Goal: Task Accomplishment & Management: Use online tool/utility

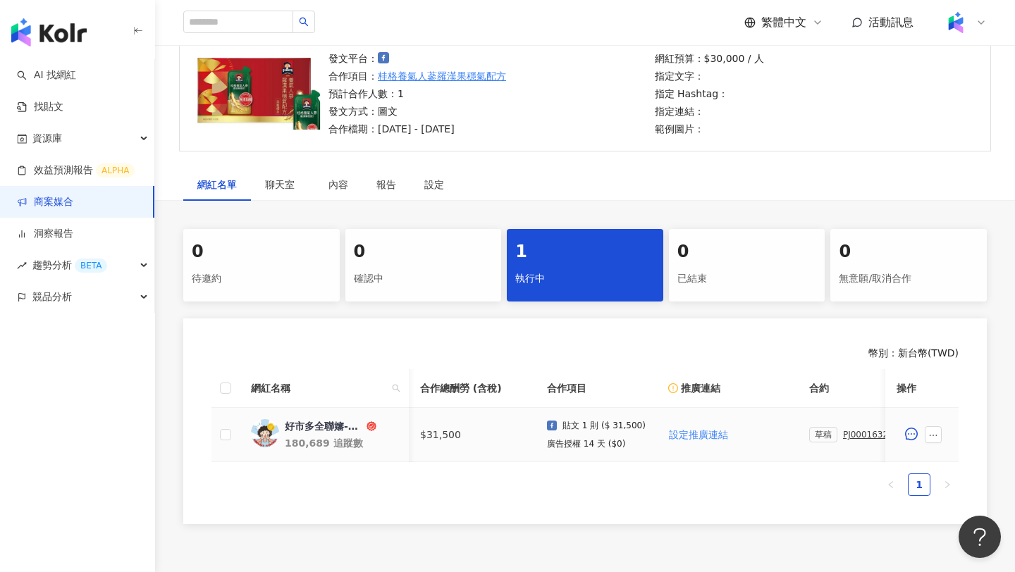
scroll to position [0, 210]
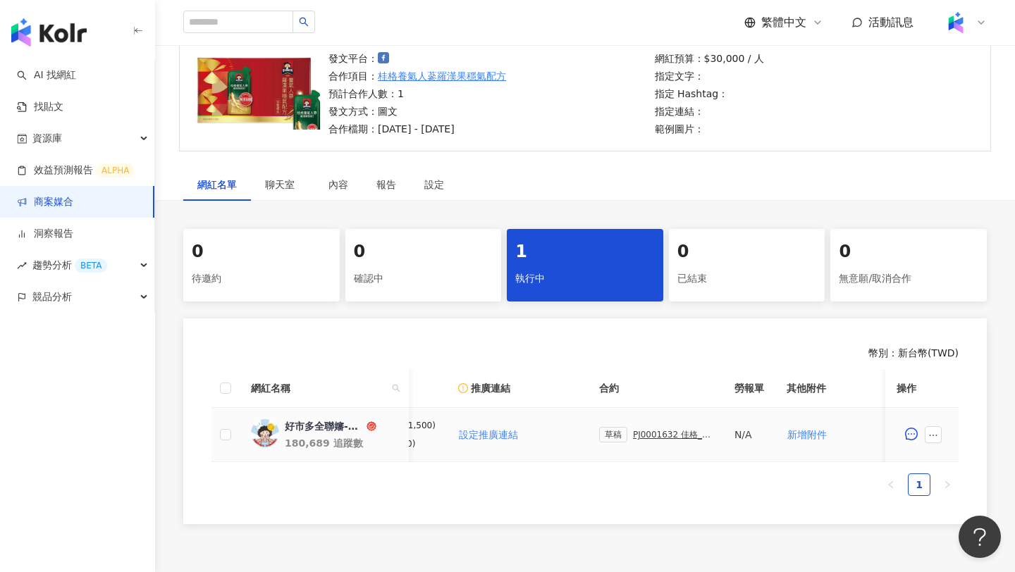
click at [643, 435] on div "PJ0001632 佳格_桂格養氣人蔘羅漢果穩氣配方_好市多折扣宣傳_202509_好市多全聯嬸圖文" at bounding box center [672, 435] width 79 height 10
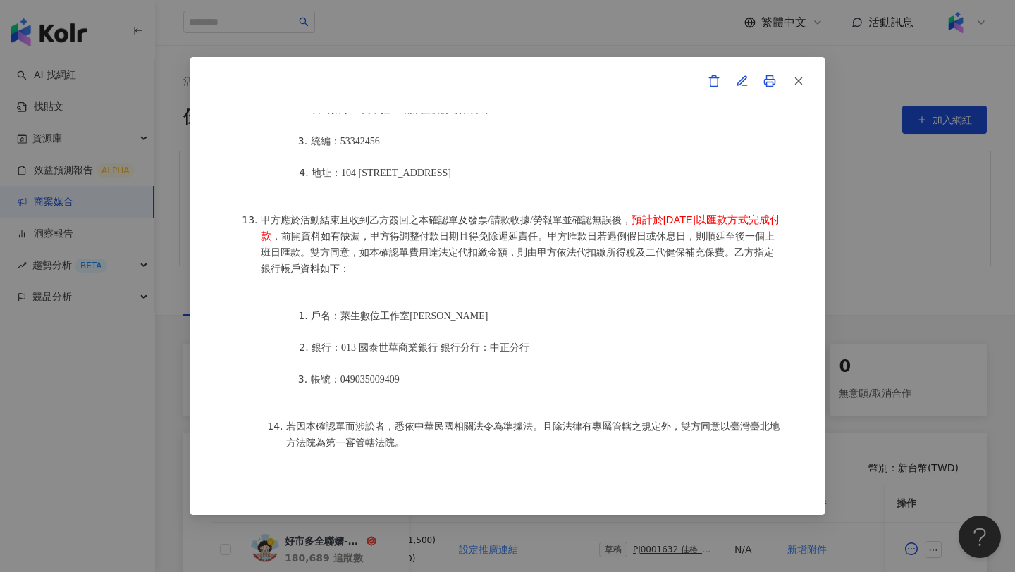
scroll to position [1802, 0]
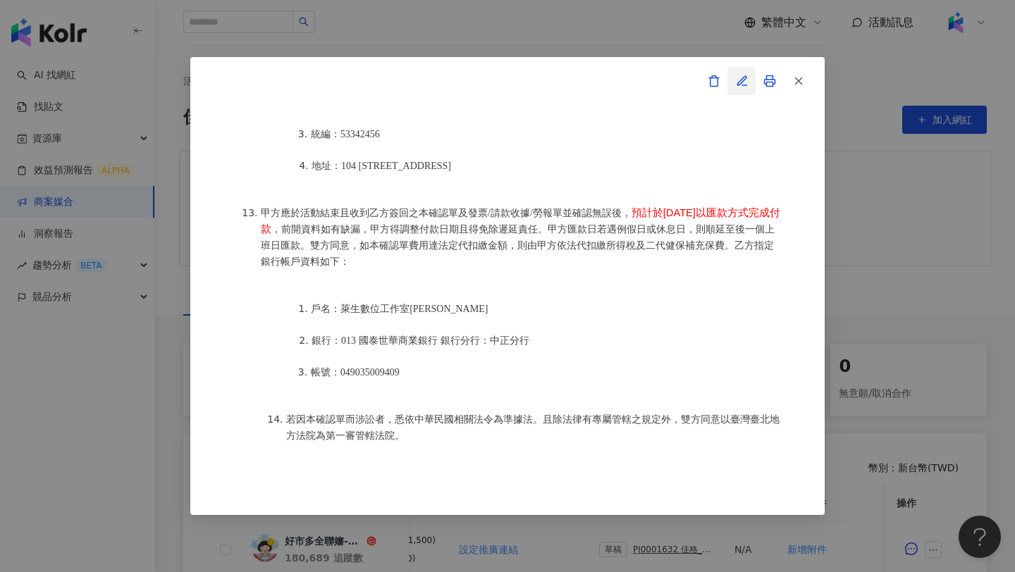
click at [745, 80] on icon "button" at bounding box center [742, 81] width 13 height 13
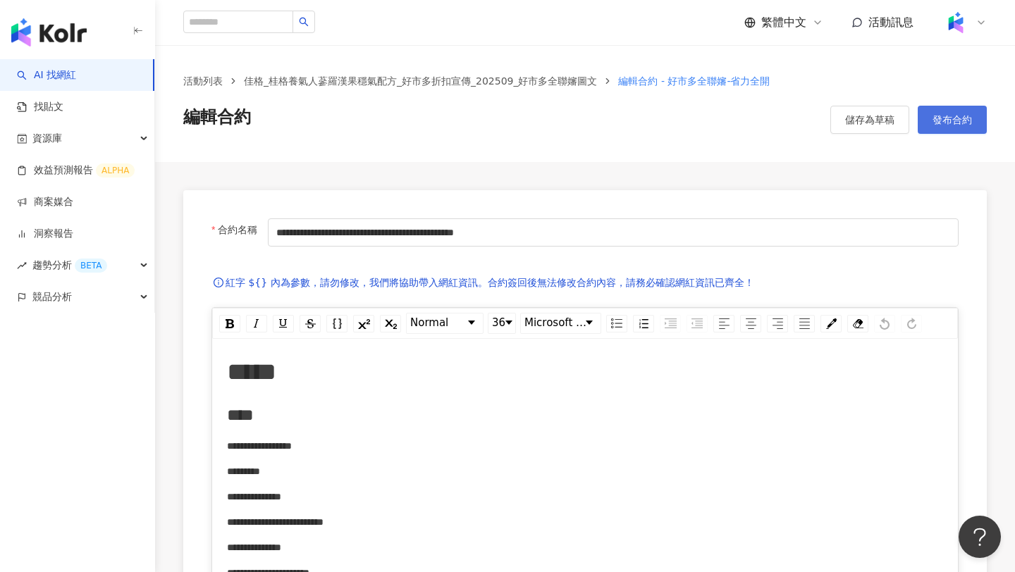
click at [939, 129] on button "發布合約" at bounding box center [951, 120] width 69 height 28
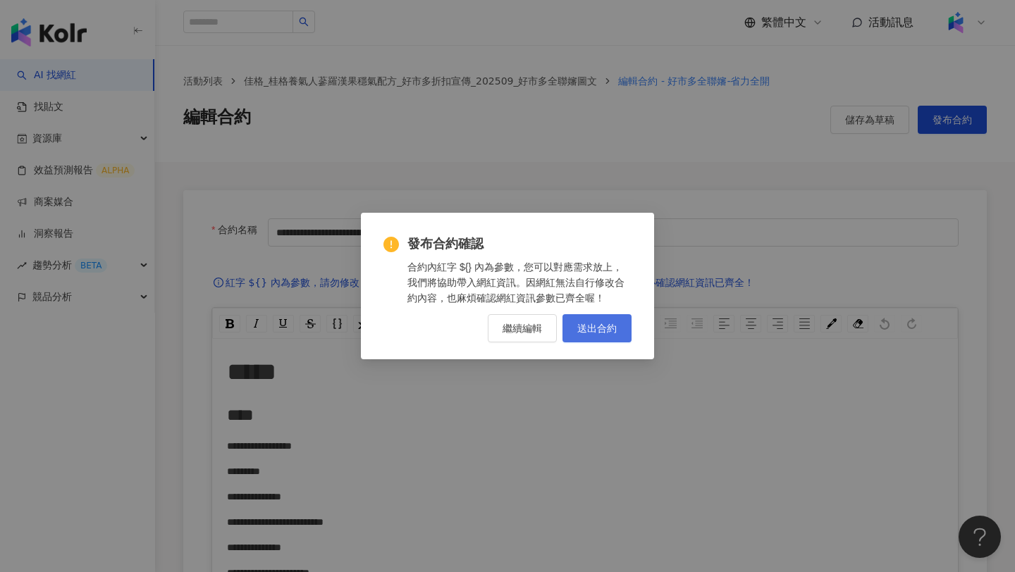
click at [598, 334] on button "送出合約" at bounding box center [596, 328] width 69 height 28
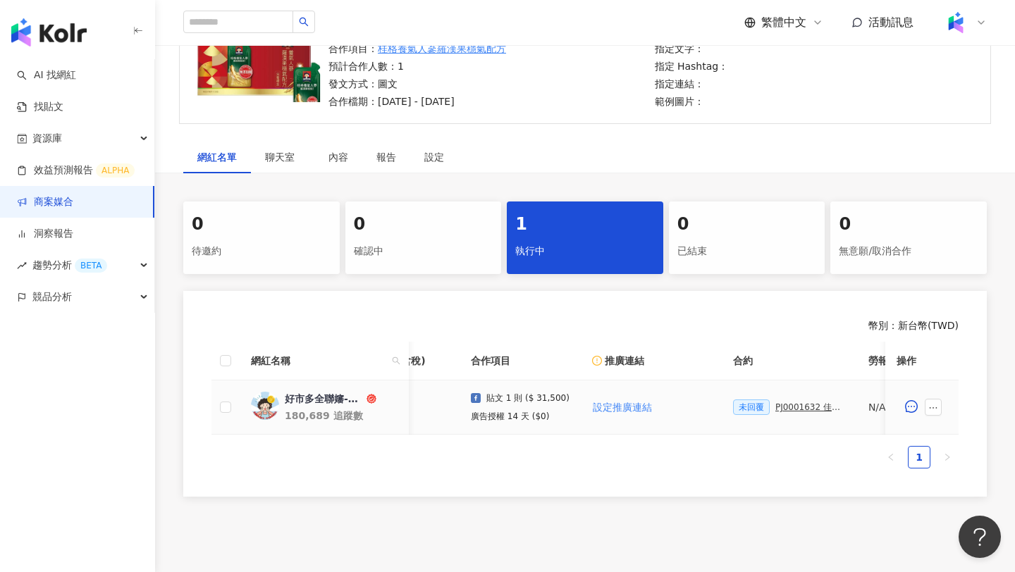
scroll to position [0, 81]
click at [805, 407] on div "PJ0001632 佳格_桂格養氣人蔘羅漢果穩氣配方_好市多折扣宣傳_202509_好市多全聯嬸圖文" at bounding box center [805, 407] width 70 height 10
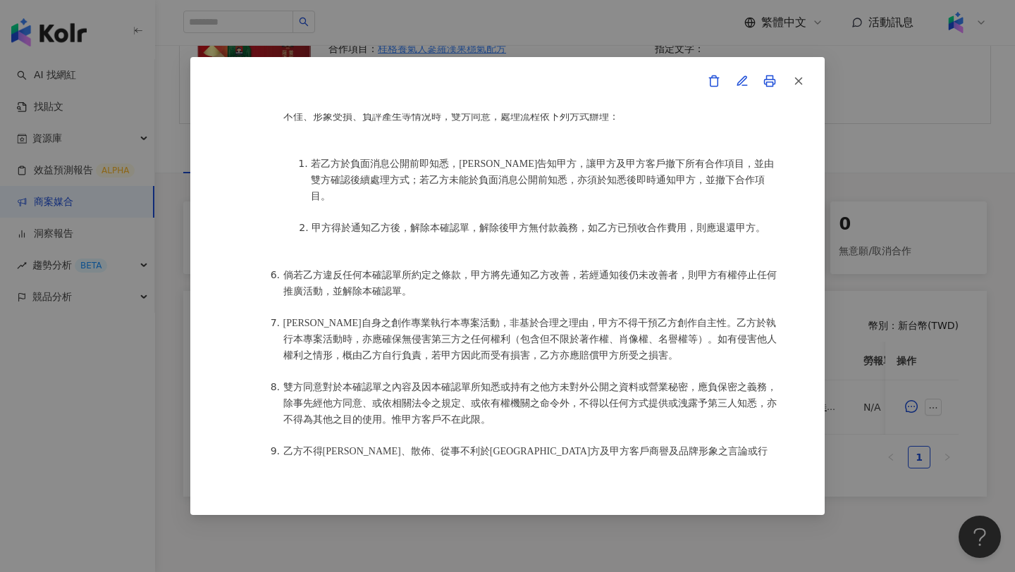
scroll to position [1322, 0]
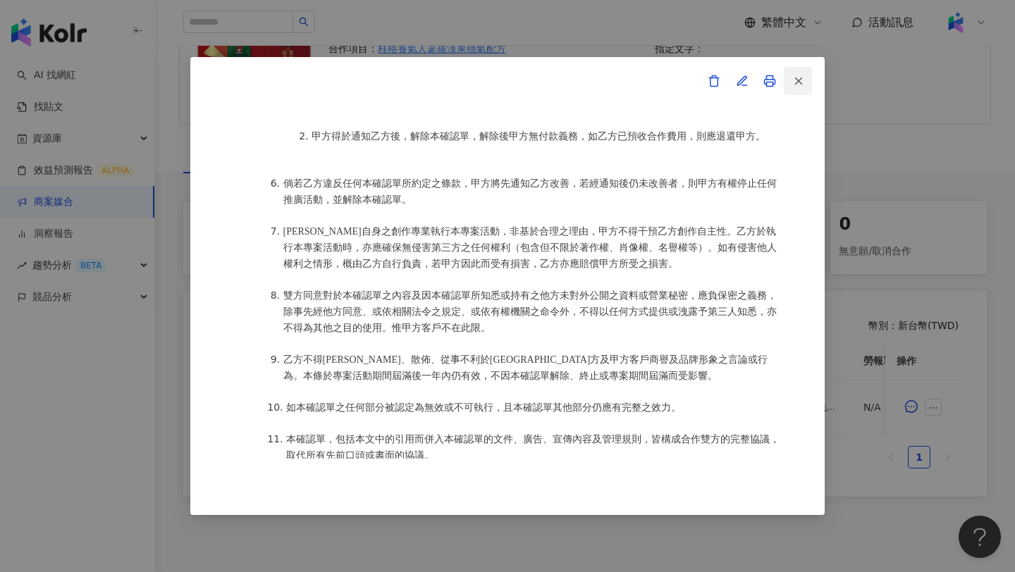
click at [803, 85] on icon "button" at bounding box center [798, 81] width 13 height 13
